Goal: Find specific page/section: Find specific page/section

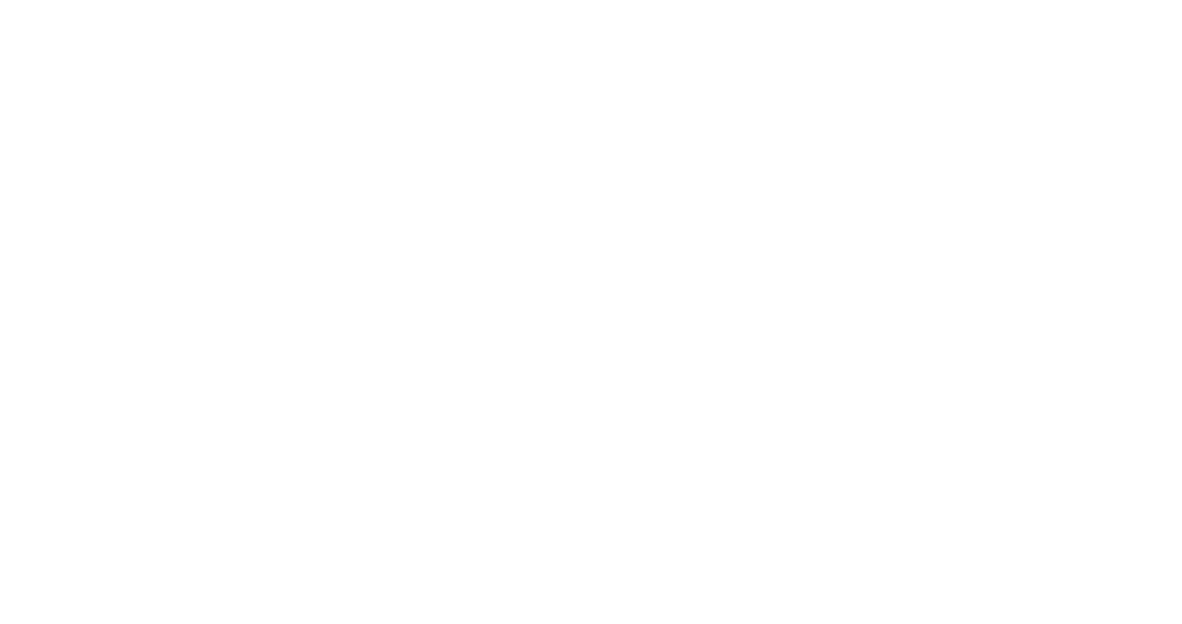
select select "Song"
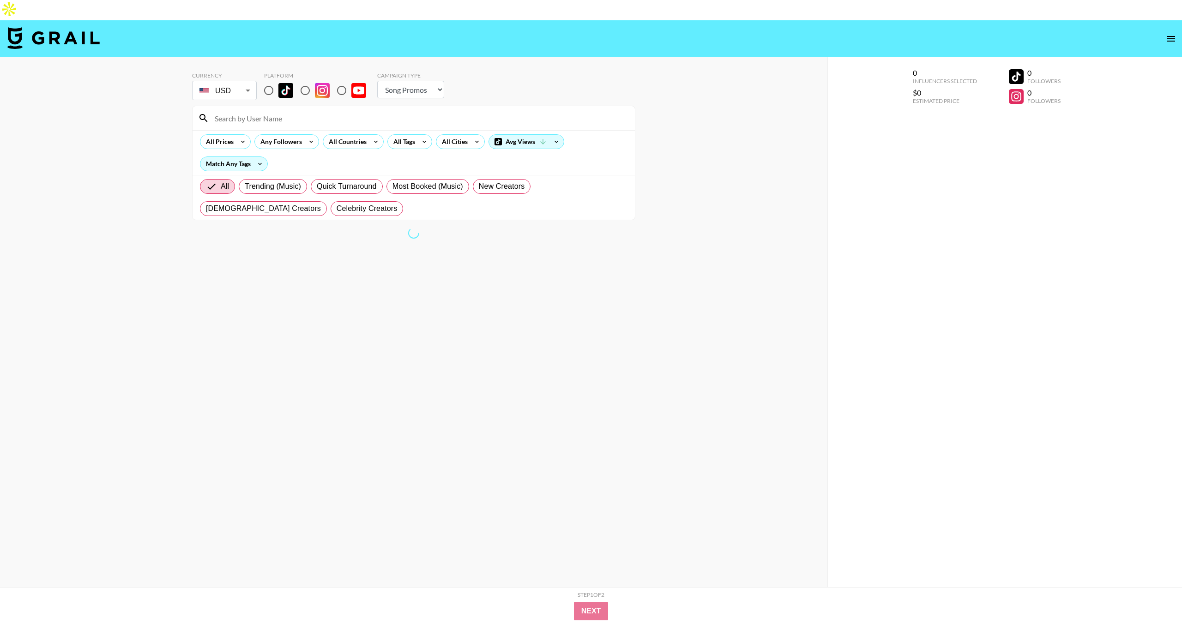
click at [301, 81] on input "radio" at bounding box center [304, 90] width 19 height 19
radio input "true"
click at [278, 111] on input at bounding box center [419, 118] width 420 height 15
paste input "rosenoraanna"
type input "rosenoraanna"
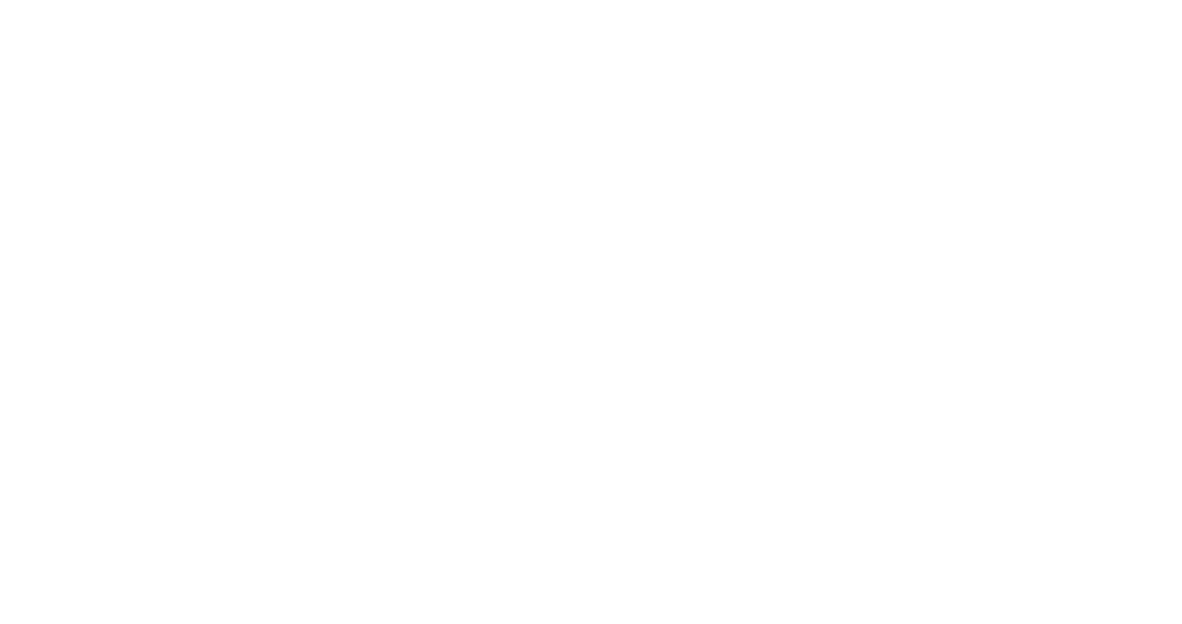
select select "Song"
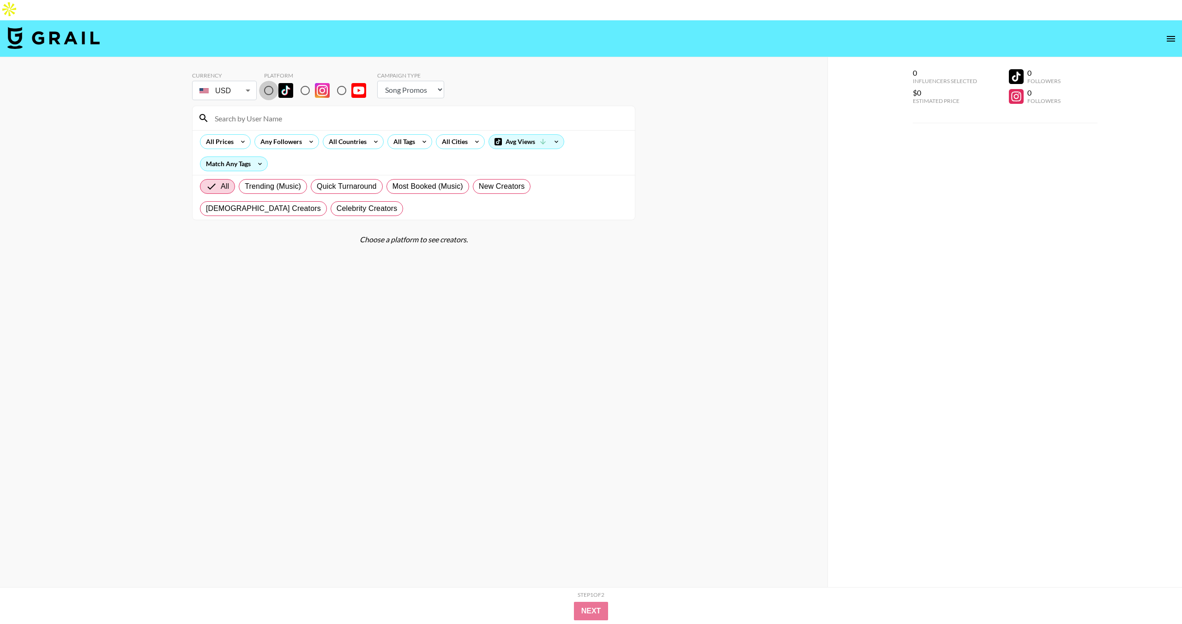
click at [265, 81] on input "radio" at bounding box center [268, 90] width 19 height 19
radio input "true"
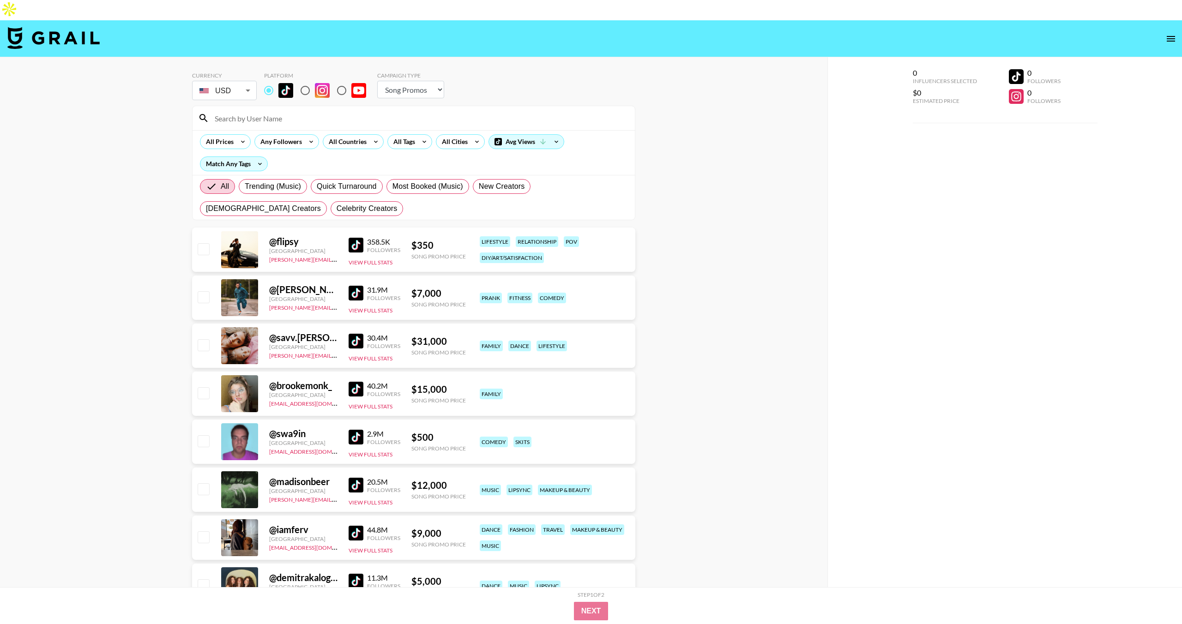
click at [265, 111] on input at bounding box center [419, 118] width 420 height 15
paste input "liammillerr"
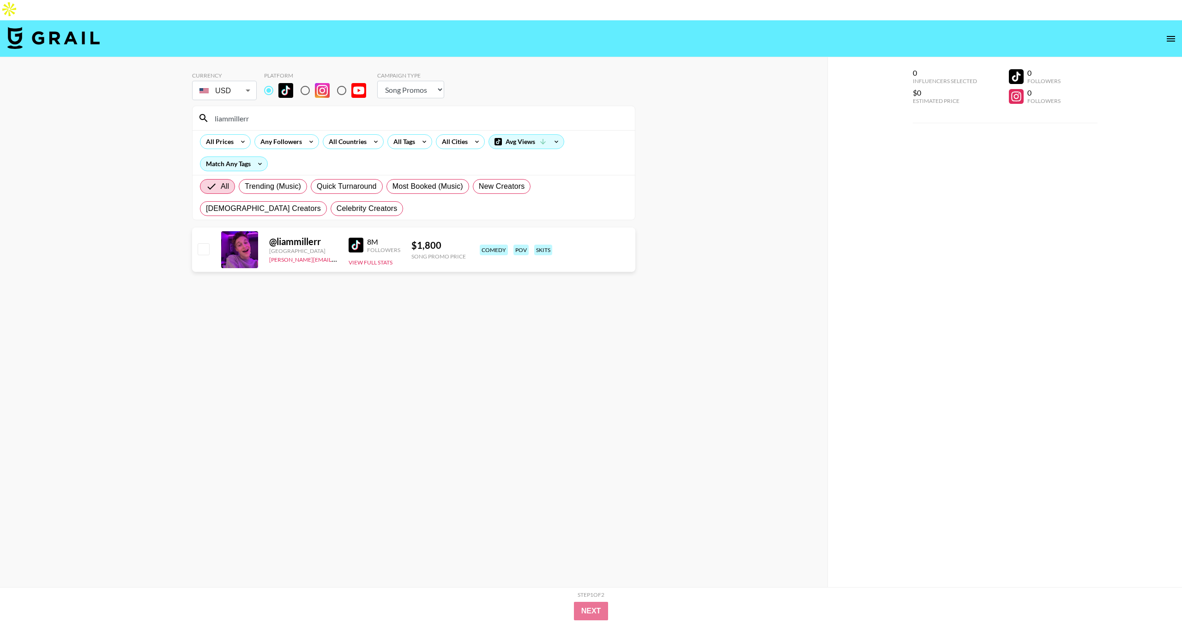
type input "liammillerr"
click at [316, 366] on section "Currency USD USD ​ Platform Campaign Type Choose Type... Song Promos Brand Prom…" at bounding box center [413, 340] width 443 height 550
